Goal: Information Seeking & Learning: Learn about a topic

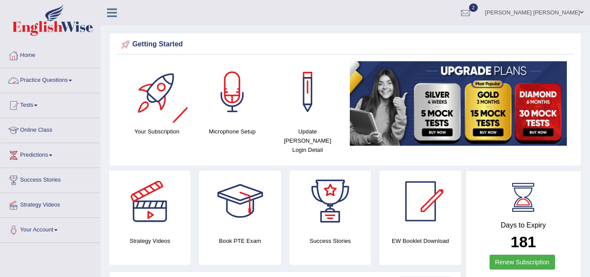
click at [68, 78] on link "Practice Questions" at bounding box center [50, 79] width 100 height 22
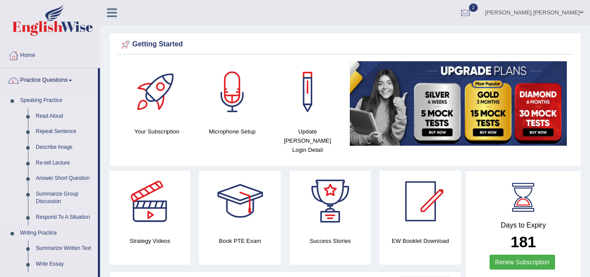
click at [66, 146] on link "Describe Image" at bounding box center [65, 147] width 66 height 16
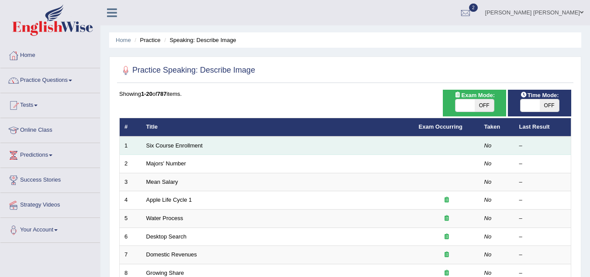
click at [206, 147] on td "Six Course Enrollment" at bounding box center [278, 145] width 273 height 18
click at [187, 144] on link "Six Course Enrollment" at bounding box center [174, 145] width 56 height 7
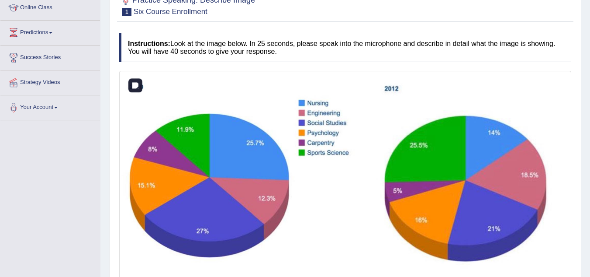
scroll to position [140, 0]
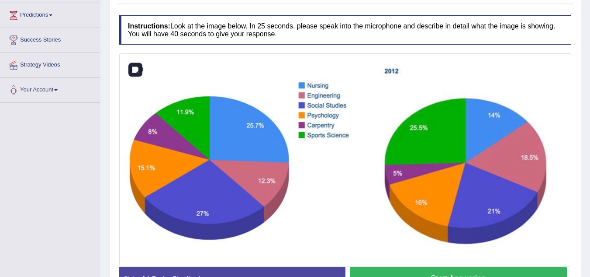
click at [348, 214] on img at bounding box center [345, 159] width 448 height 208
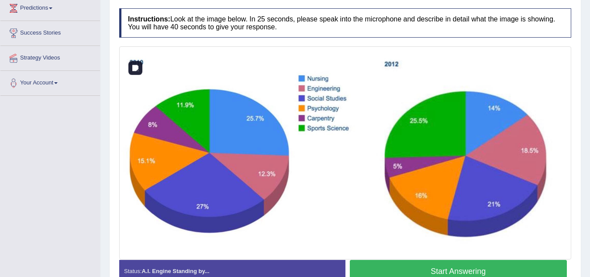
scroll to position [159, 0]
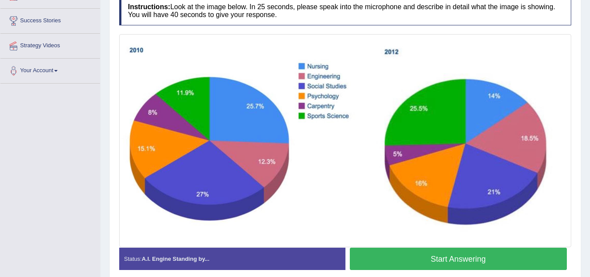
click at [446, 260] on button "Start Answering" at bounding box center [459, 258] width 218 height 22
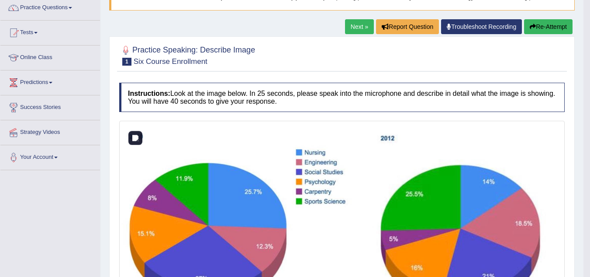
scroll to position [72, 0]
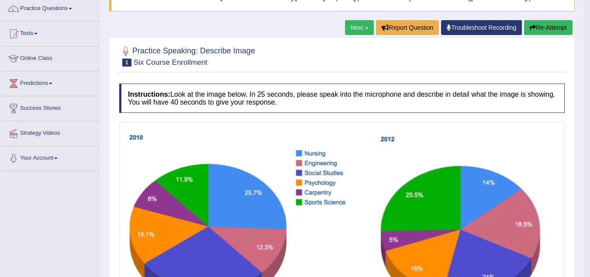
click at [547, 30] on button "Re-Attempt" at bounding box center [548, 27] width 48 height 15
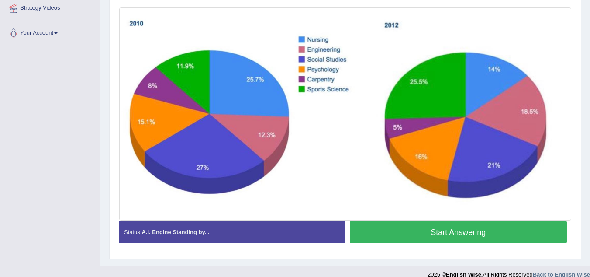
click at [481, 239] on button "Start Answering" at bounding box center [459, 232] width 218 height 22
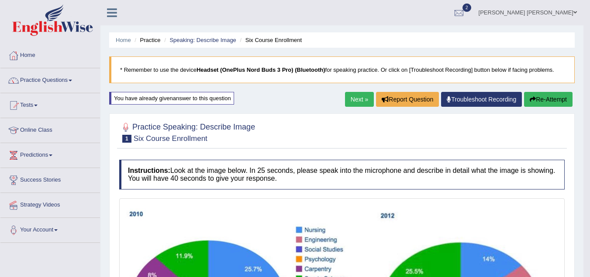
click at [550, 101] on button "Re-Attempt" at bounding box center [548, 99] width 48 height 15
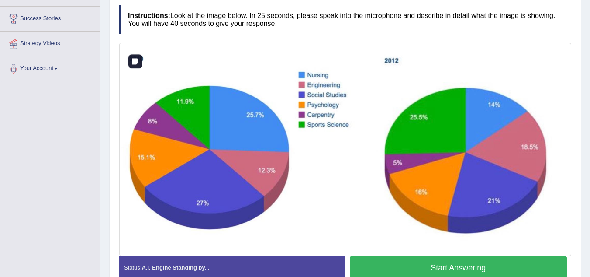
scroll to position [176, 0]
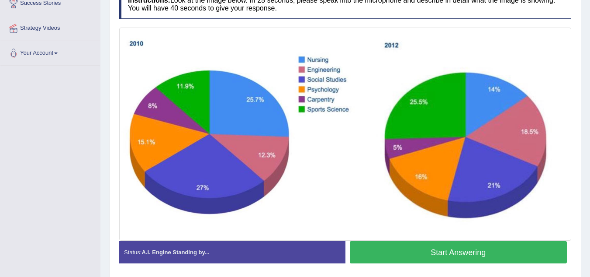
click at [406, 249] on button "Start Answering" at bounding box center [459, 252] width 218 height 22
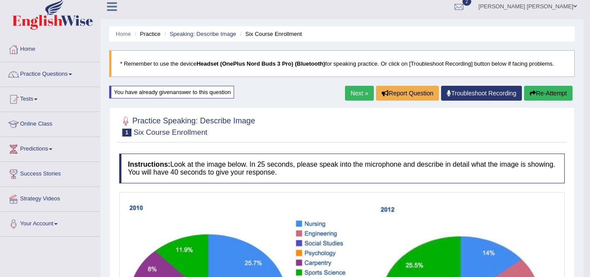
scroll to position [0, 0]
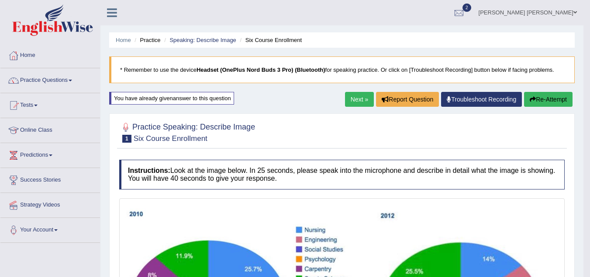
click at [546, 99] on button "Re-Attempt" at bounding box center [548, 99] width 48 height 15
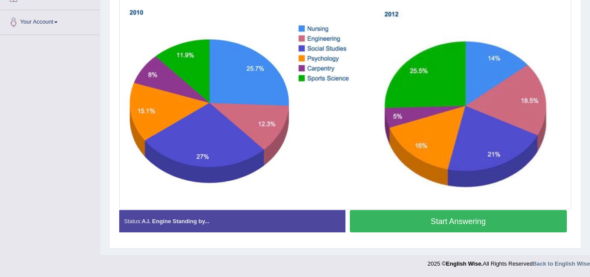
click at [492, 225] on button "Start Answering" at bounding box center [459, 221] width 218 height 22
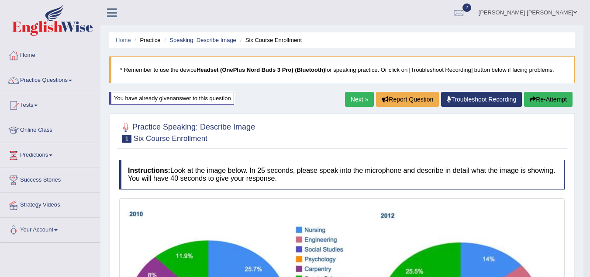
click at [552, 106] on button "Re-Attempt" at bounding box center [548, 99] width 48 height 15
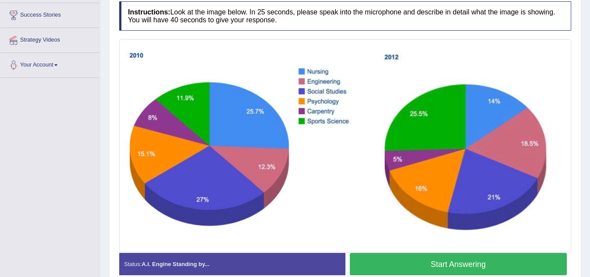
scroll to position [208, 0]
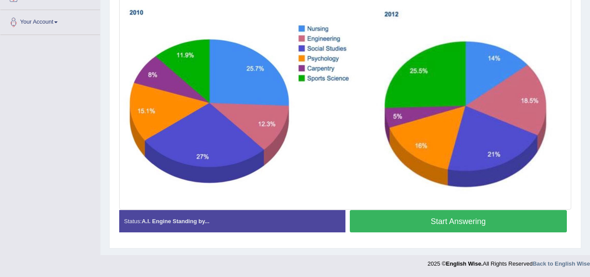
click at [443, 228] on button "Start Answering" at bounding box center [459, 221] width 218 height 22
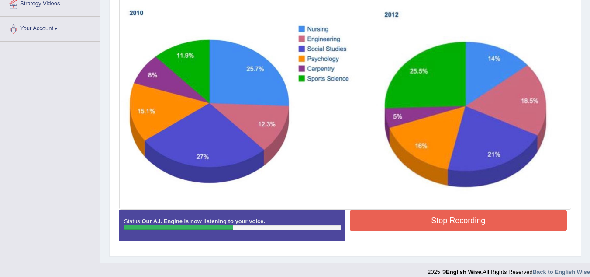
click at [443, 228] on button "Stop Recording" at bounding box center [459, 220] width 218 height 20
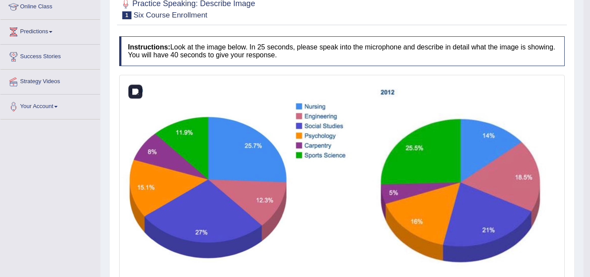
scroll to position [122, 0]
